Goal: Contribute content: Add original content to the website for others to see

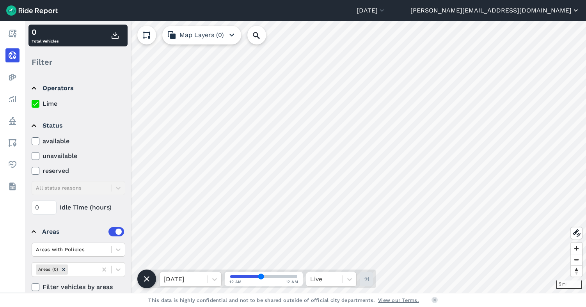
click at [523, 12] on button "[PERSON_NAME][EMAIL_ADDRESS][DOMAIN_NAME]" at bounding box center [494, 10] width 169 height 9
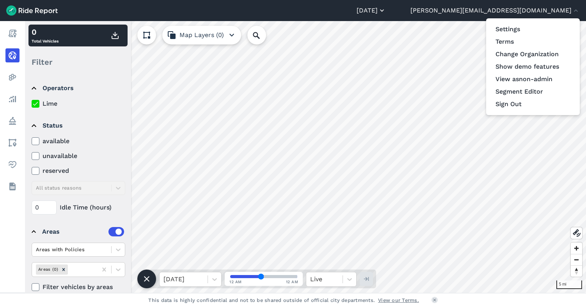
drag, startPoint x: 470, startPoint y: 12, endPoint x: 461, endPoint y: 10, distance: 9.6
click at [468, 12] on div at bounding box center [293, 153] width 586 height 307
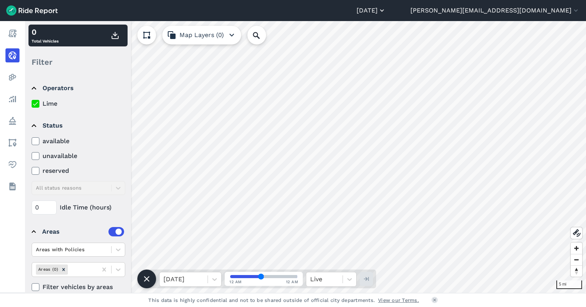
click at [386, 10] on button "[DATE]" at bounding box center [371, 10] width 29 height 9
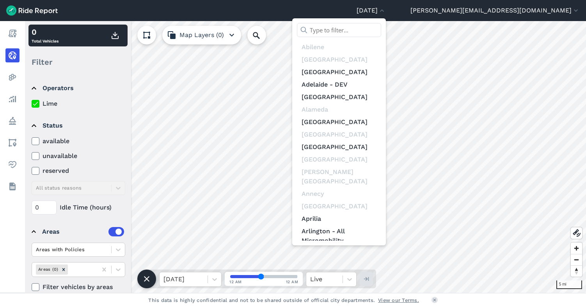
click at [381, 28] on input "text" at bounding box center [339, 30] width 84 height 14
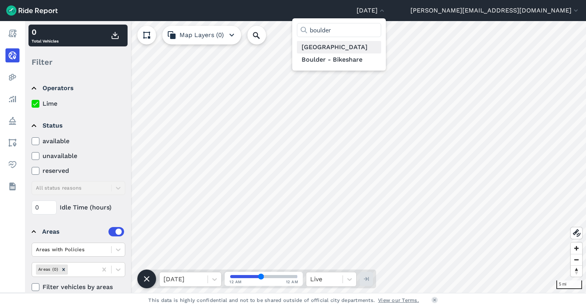
type input "boulder"
click at [381, 50] on link "[GEOGRAPHIC_DATA]" at bounding box center [339, 47] width 84 height 12
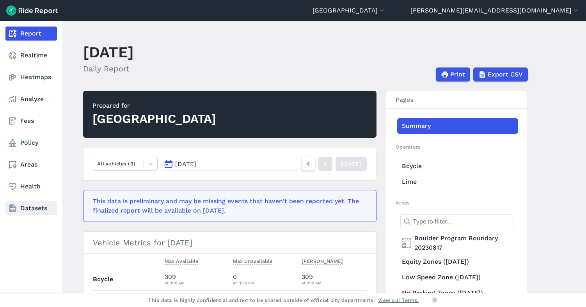
click at [32, 205] on link "Datasets" at bounding box center [30, 208] width 51 height 14
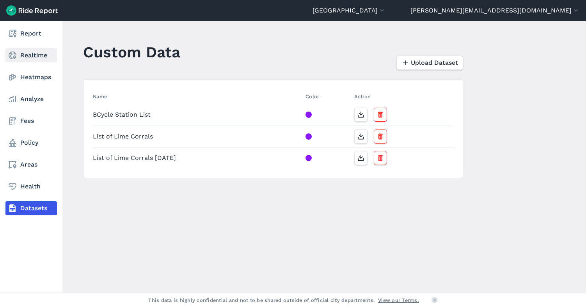
click at [13, 57] on use at bounding box center [13, 55] width 8 height 8
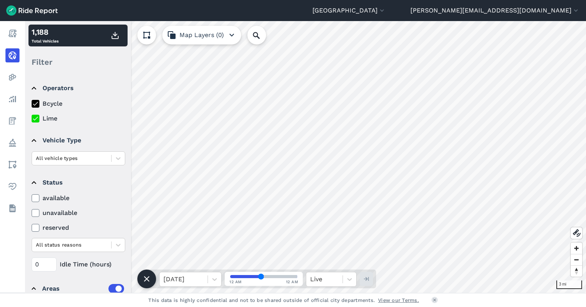
click at [196, 32] on button "Map Layers (0)" at bounding box center [201, 35] width 79 height 19
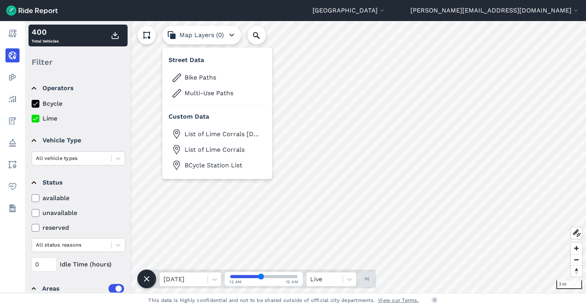
click at [215, 160] on button "BCycle Station List" at bounding box center [218, 165] width 98 height 12
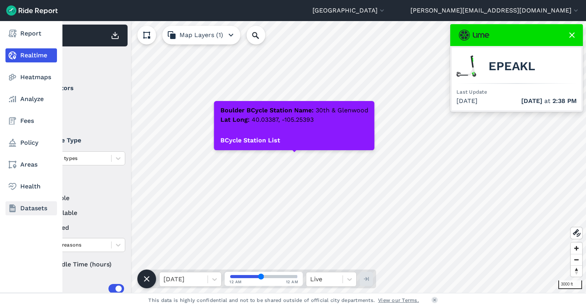
click at [32, 209] on link "Datasets" at bounding box center [30, 208] width 51 height 14
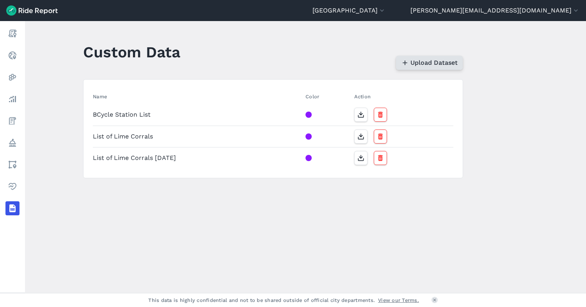
click at [429, 62] on span "Upload Dataset" at bounding box center [433, 62] width 47 height 9
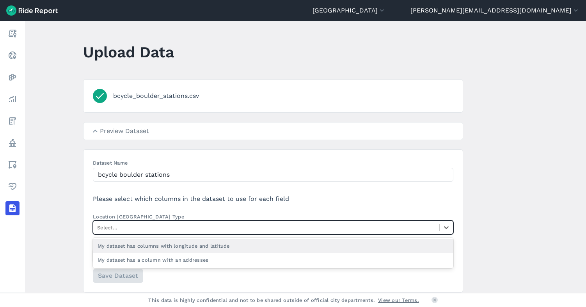
click at [216, 226] on div at bounding box center [266, 227] width 338 height 9
click at [99, 226] on input "Location Column Type option My dataset has columns with longitude and latitude …" at bounding box center [98, 227] width 2 height 7
click at [218, 243] on div "My dataset has columns with longitude and latitude" at bounding box center [273, 246] width 360 height 14
click at [99, 231] on input "Location Column Type option My dataset has columns with longitude and latitude …" at bounding box center [98, 227] width 2 height 7
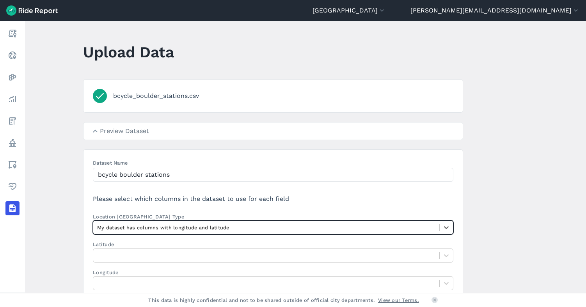
scroll to position [0, 0]
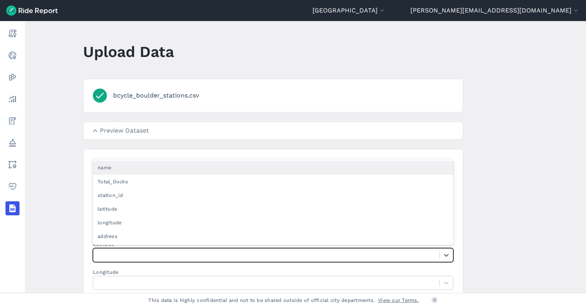
click at [243, 252] on div at bounding box center [266, 254] width 338 height 9
click at [99, 252] on input "Latitude option name focused, 1 of 6. 6 results available. Use Up and Down to c…" at bounding box center [98, 254] width 2 height 7
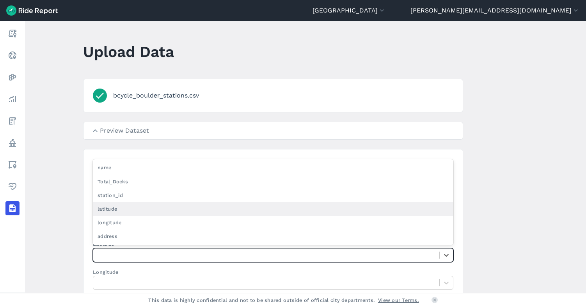
click at [199, 209] on div "latitude" at bounding box center [273, 209] width 360 height 14
click at [99, 251] on input "Latitude option latitude focused, 4 of 6. 6 results available. Use Up and Down …" at bounding box center [98, 254] width 2 height 7
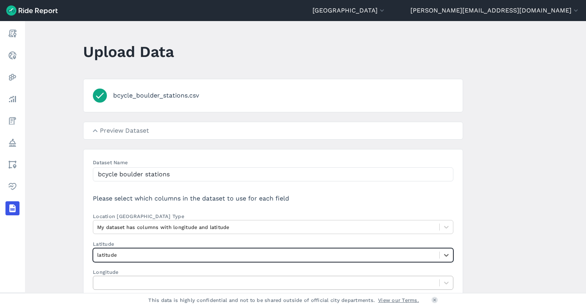
click at [220, 283] on div at bounding box center [266, 282] width 338 height 9
click at [99, 283] on input "Longitude" at bounding box center [98, 282] width 2 height 7
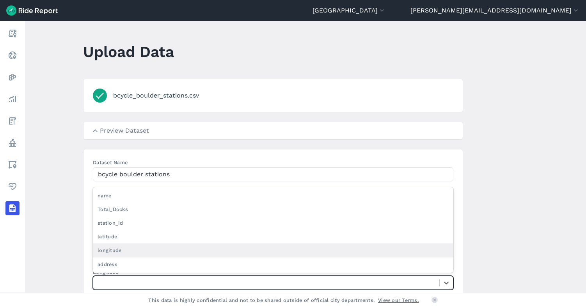
click at [195, 248] on div "longitude" at bounding box center [273, 250] width 360 height 14
click at [99, 279] on input "Longitude option longitude focused, 5 of 6. 6 results available. Use Up and Dow…" at bounding box center [98, 282] width 2 height 7
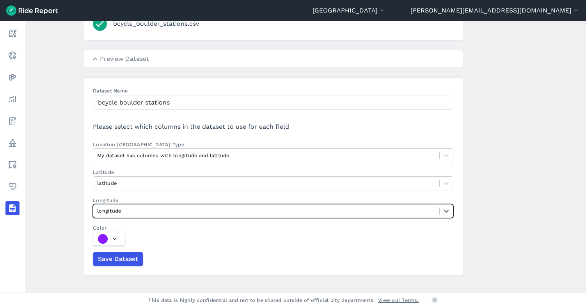
scroll to position [83, 0]
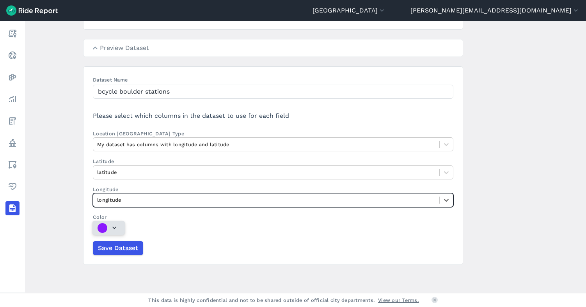
click at [117, 226] on button "Color" at bounding box center [108, 228] width 32 height 14
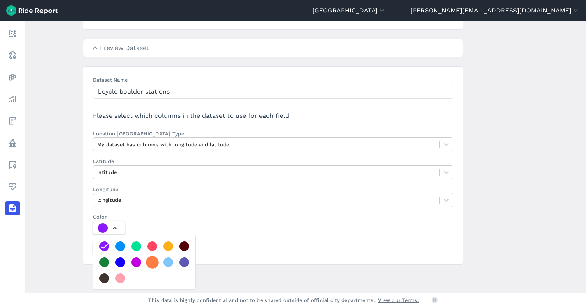
click at [151, 260] on div at bounding box center [152, 262] width 13 height 13
click at [125, 235] on button "Color" at bounding box center [109, 228] width 32 height 14
click at [165, 225] on div at bounding box center [273, 228] width 360 height 14
click at [125, 225] on button "Color" at bounding box center [109, 228] width 32 height 14
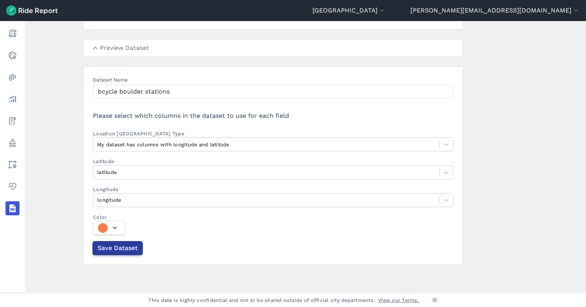
click at [112, 249] on span "Save Dataset" at bounding box center [118, 247] width 40 height 9
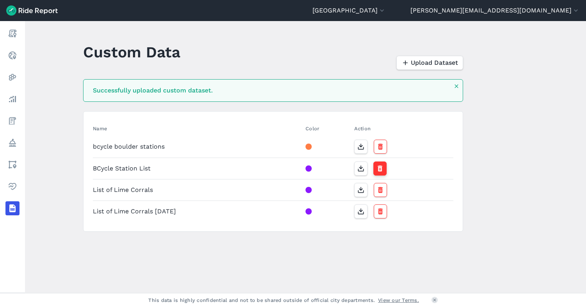
click at [377, 169] on icon "button" at bounding box center [380, 169] width 8 height 8
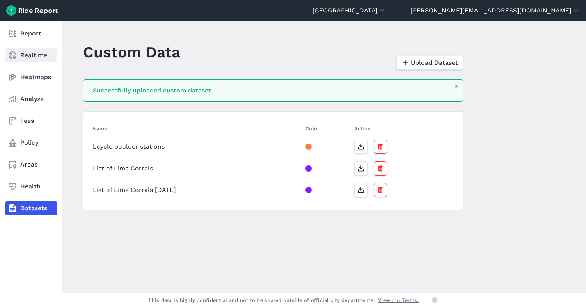
click at [14, 57] on icon at bounding box center [12, 55] width 9 height 9
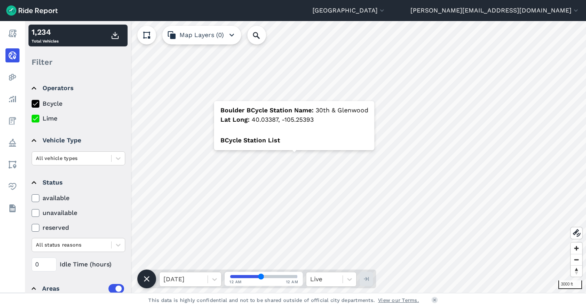
click at [221, 35] on button "Map Layers (0)" at bounding box center [201, 35] width 79 height 19
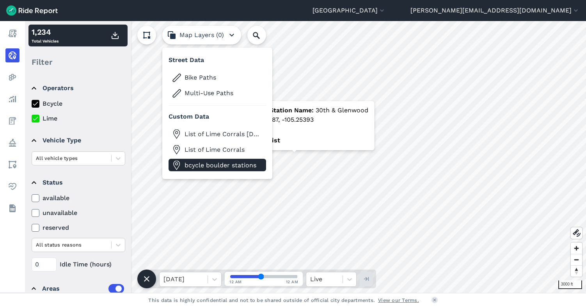
click at [210, 163] on span "bcycle boulder stations" at bounding box center [224, 165] width 78 height 9
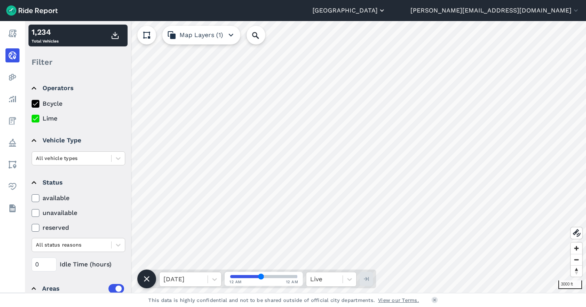
click at [386, 10] on button "[GEOGRAPHIC_DATA]" at bounding box center [348, 10] width 73 height 9
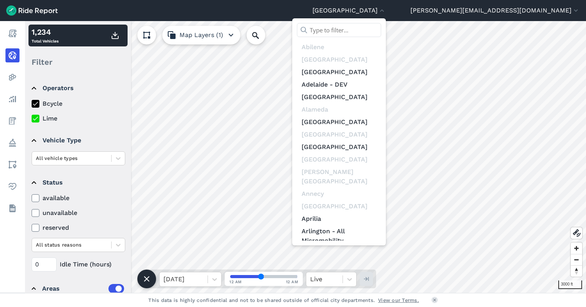
click at [381, 33] on input "text" at bounding box center [339, 30] width 84 height 14
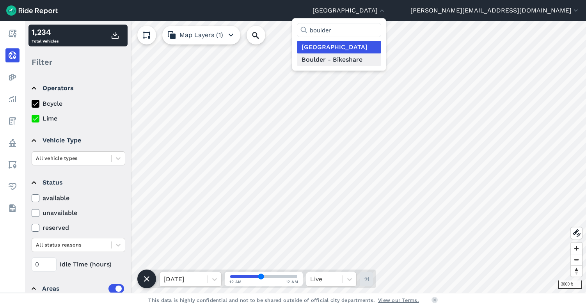
type input "boulder"
click at [381, 59] on link "Boulder - Bikeshare" at bounding box center [339, 59] width 84 height 12
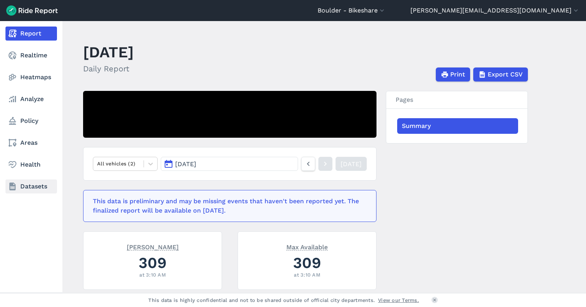
click at [36, 185] on link "Datasets" at bounding box center [30, 186] width 51 height 14
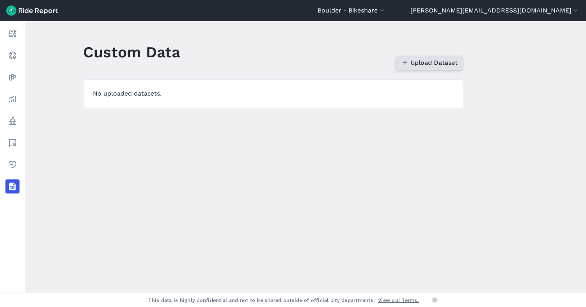
click at [424, 62] on span "Upload Dataset" at bounding box center [433, 62] width 47 height 9
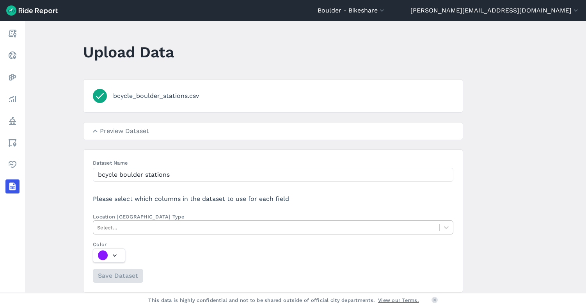
click at [202, 226] on div at bounding box center [266, 227] width 338 height 9
click at [99, 226] on input "Location Column Type Select..." at bounding box center [98, 227] width 2 height 7
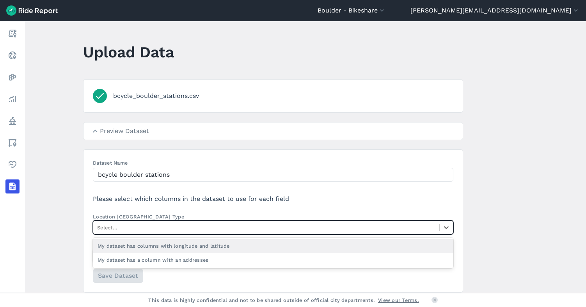
click at [224, 244] on div "My dataset has columns with longitude and latitude" at bounding box center [273, 246] width 360 height 14
click at [99, 231] on input "Location Column Type option My dataset has columns with longitude and latitude …" at bounding box center [98, 227] width 2 height 7
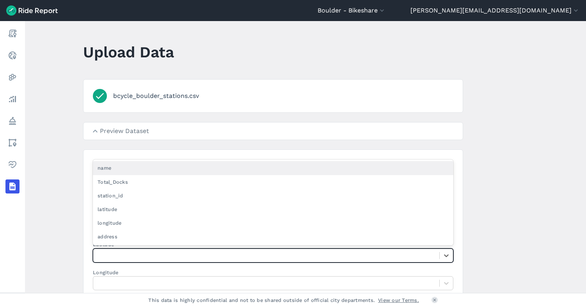
click at [185, 257] on div at bounding box center [266, 255] width 338 height 9
click at [99, 257] on input "Latitude option name focused, 1 of 6. 6 results available. Use Up and Down to c…" at bounding box center [98, 255] width 2 height 7
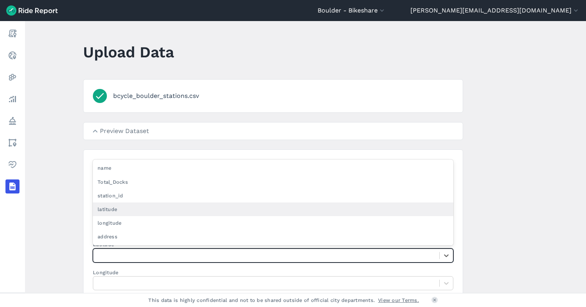
click at [159, 211] on div "latitude" at bounding box center [273, 209] width 360 height 14
click at [99, 252] on input "Latitude option latitude focused, 4 of 6. 6 results available. Use Up and Down …" at bounding box center [98, 255] width 2 height 7
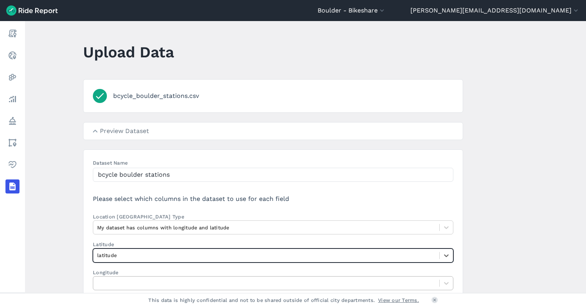
click at [199, 282] on div at bounding box center [266, 283] width 338 height 9
click at [99, 282] on input "Longitude" at bounding box center [98, 282] width 2 height 7
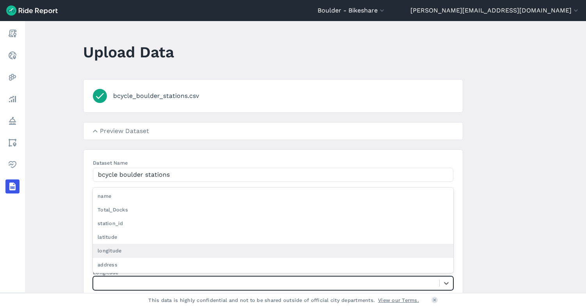
click at [174, 246] on div "longitude" at bounding box center [273, 251] width 360 height 14
click at [99, 279] on input "Longitude option longitude focused, 5 of 6. 6 results available. Use Up and Dow…" at bounding box center [98, 282] width 2 height 7
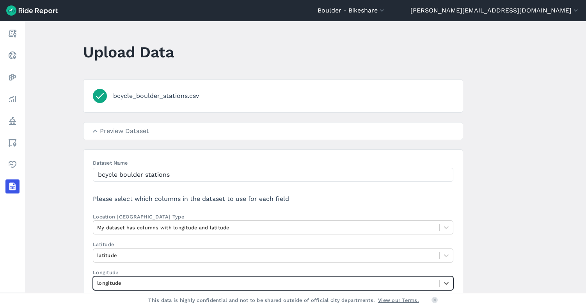
scroll to position [83, 0]
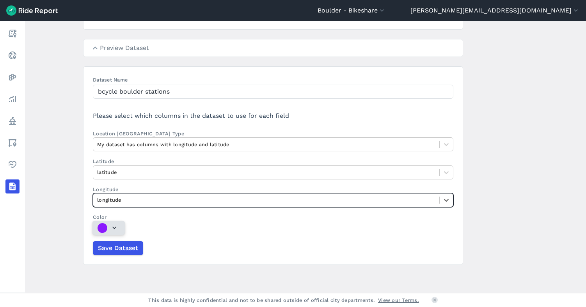
click at [114, 227] on use "button" at bounding box center [114, 228] width 4 height 2
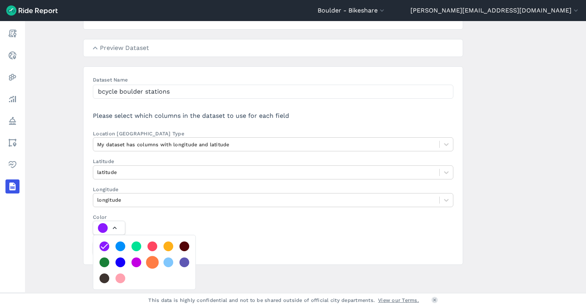
click at [153, 261] on div at bounding box center [152, 262] width 13 height 13
click at [125, 235] on button "Color" at bounding box center [109, 228] width 32 height 14
click at [183, 219] on label "Color" at bounding box center [273, 223] width 360 height 21
click at [125, 221] on button "Color" at bounding box center [109, 228] width 32 height 14
click at [238, 244] on div "Save Dataset" at bounding box center [273, 248] width 360 height 14
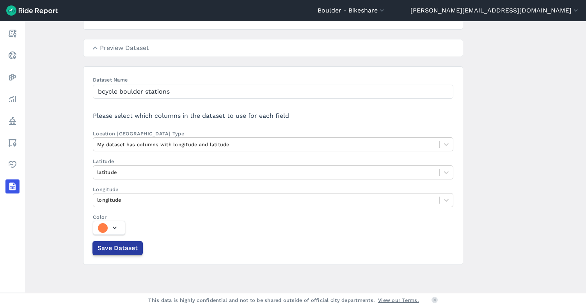
click at [122, 248] on span "Save Dataset" at bounding box center [118, 247] width 40 height 9
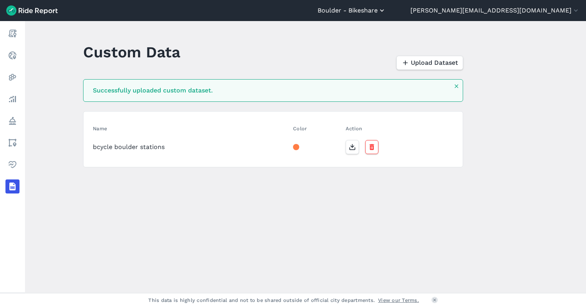
drag, startPoint x: 451, startPoint y: 5, endPoint x: 450, endPoint y: 9, distance: 4.0
click at [450, 7] on header "[GEOGRAPHIC_DATA] - [GEOGRAPHIC_DATA] [GEOGRAPHIC_DATA] [GEOGRAPHIC_DATA] [GEOG…" at bounding box center [293, 10] width 586 height 21
click at [386, 11] on button "Boulder - Bikeshare" at bounding box center [352, 10] width 68 height 9
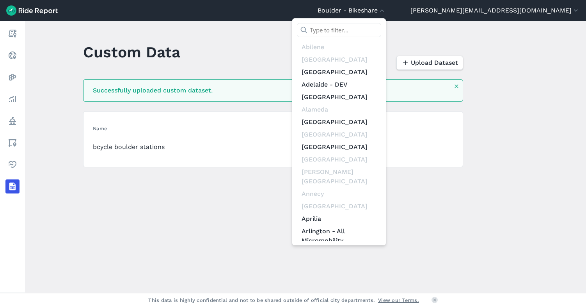
click at [381, 27] on input "text" at bounding box center [339, 30] width 84 height 14
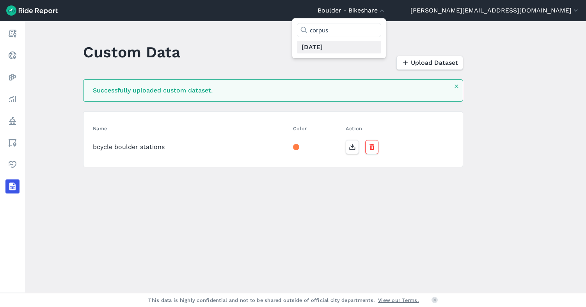
type input "corpus"
click at [381, 48] on link "[DATE]" at bounding box center [339, 47] width 84 height 12
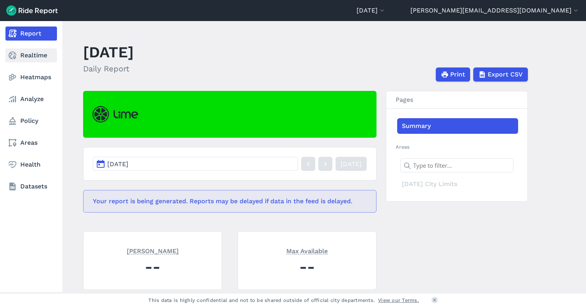
click at [23, 55] on link "Realtime" at bounding box center [30, 55] width 51 height 14
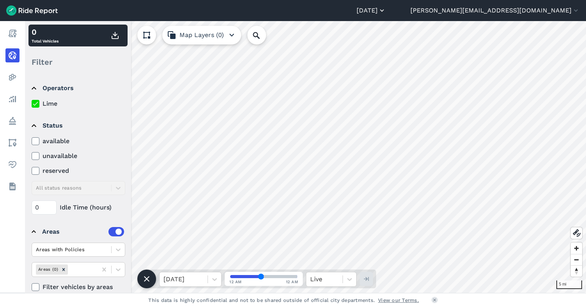
click at [386, 9] on button "[DATE]" at bounding box center [371, 10] width 29 height 9
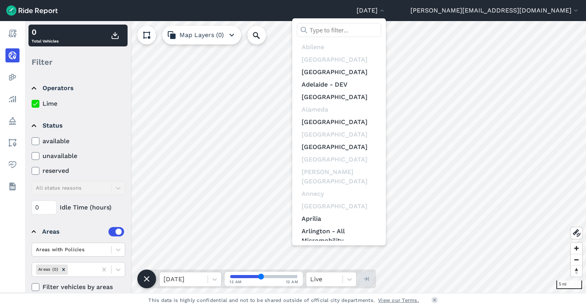
click at [381, 27] on input "text" at bounding box center [339, 30] width 84 height 14
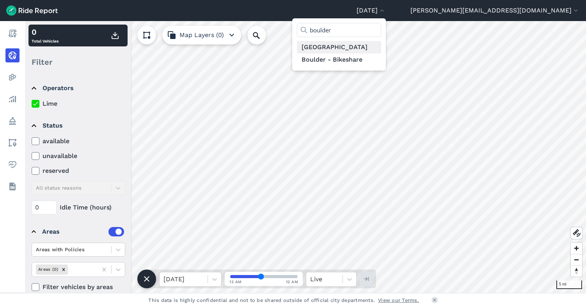
type input "boulder"
click at [381, 46] on link "[GEOGRAPHIC_DATA]" at bounding box center [339, 47] width 84 height 12
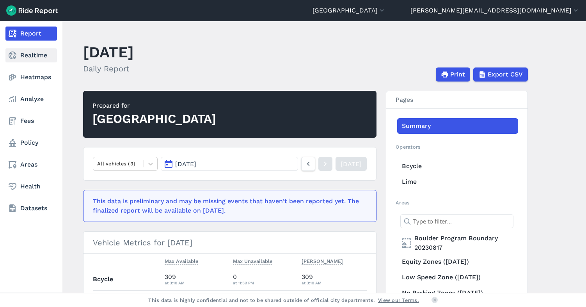
click at [15, 54] on icon at bounding box center [12, 55] width 9 height 9
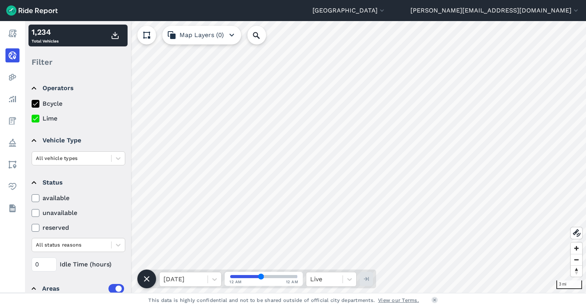
click at [218, 40] on button "Map Layers (0)" at bounding box center [201, 35] width 79 height 19
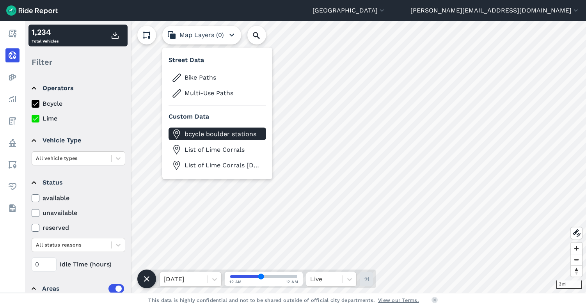
click at [217, 134] on span "bcycle boulder stations" at bounding box center [224, 134] width 78 height 9
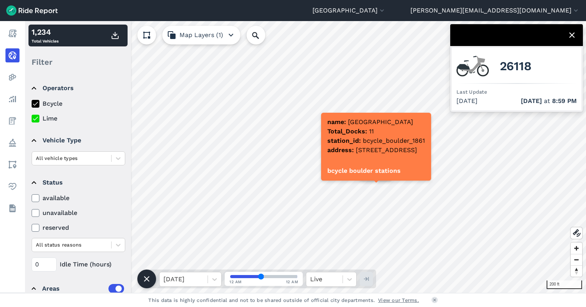
click at [226, 34] on icon "button" at bounding box center [230, 34] width 9 height 9
